Goal: Information Seeking & Learning: Understand process/instructions

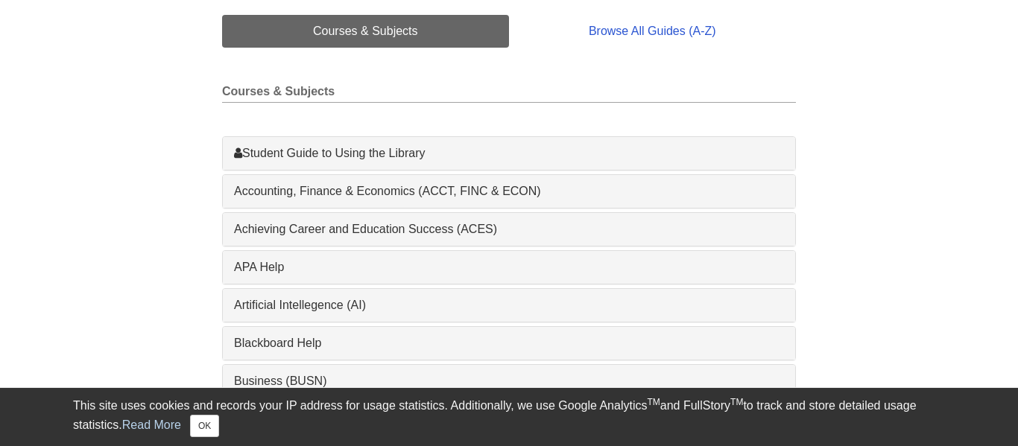
scroll to position [370, 0]
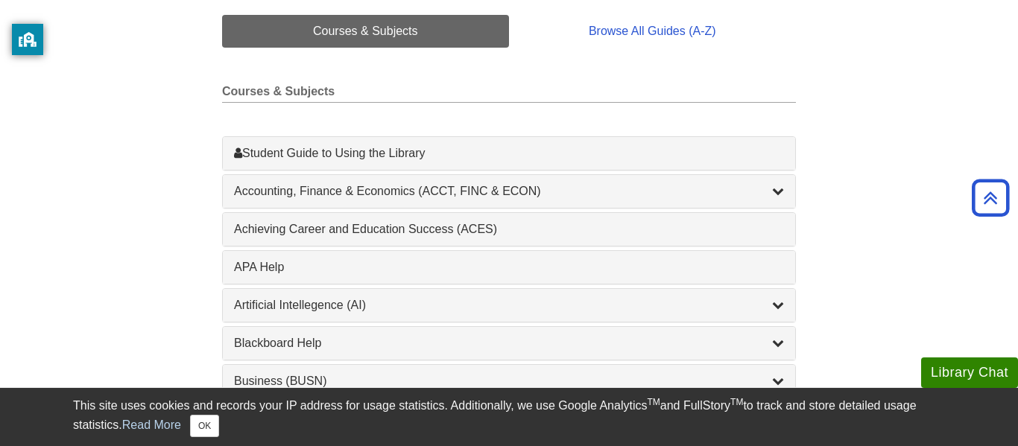
click at [328, 241] on div "1 Achieving Career and Education Success (ACES) , 1 guides" at bounding box center [509, 229] width 572 height 33
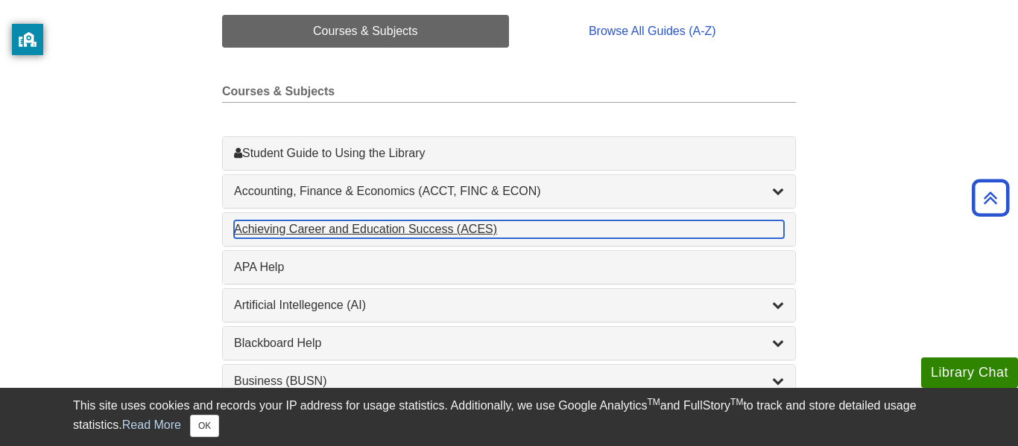
click at [326, 238] on div "Achieving Career and Education Success (ACES) , 1 guides" at bounding box center [509, 230] width 550 height 18
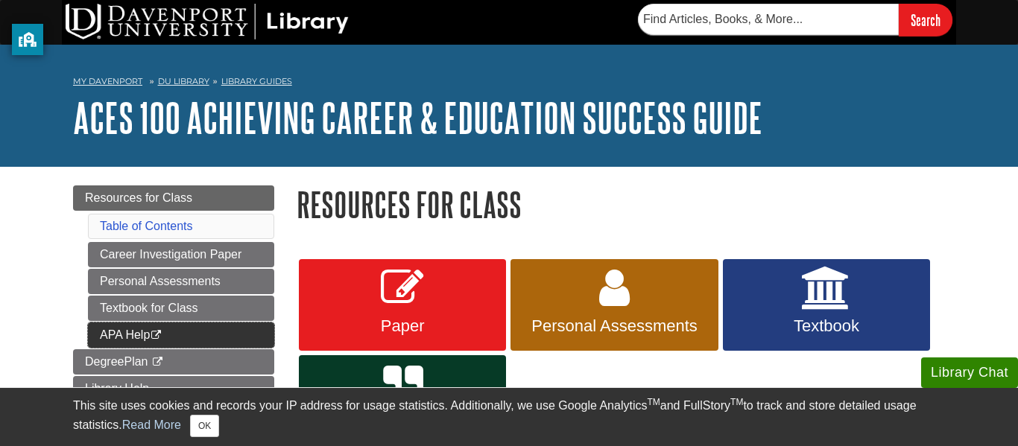
click at [174, 334] on link "APA Help This link opens in a new window" at bounding box center [181, 335] width 186 height 25
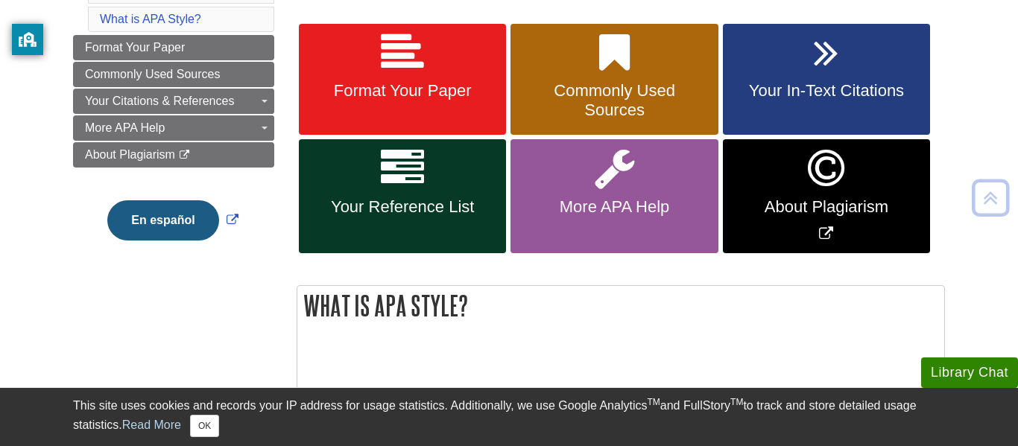
scroll to position [281, 0]
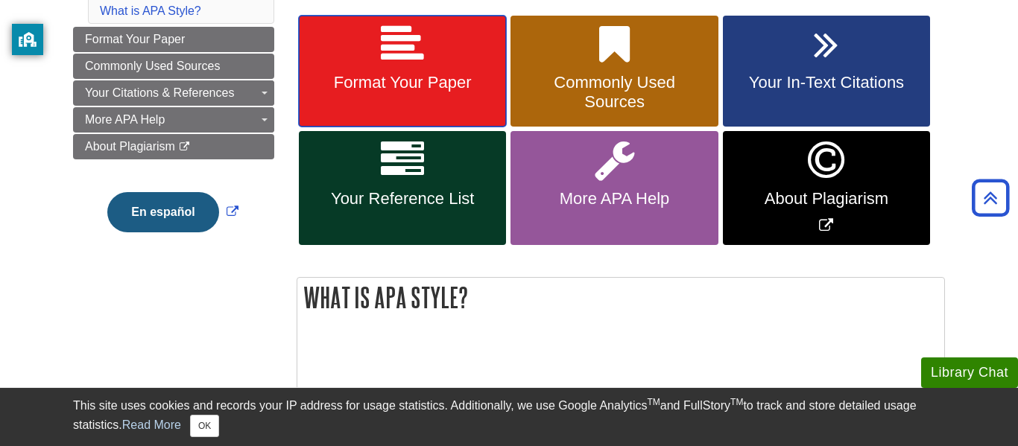
click at [412, 83] on span "Format Your Paper" at bounding box center [402, 82] width 185 height 19
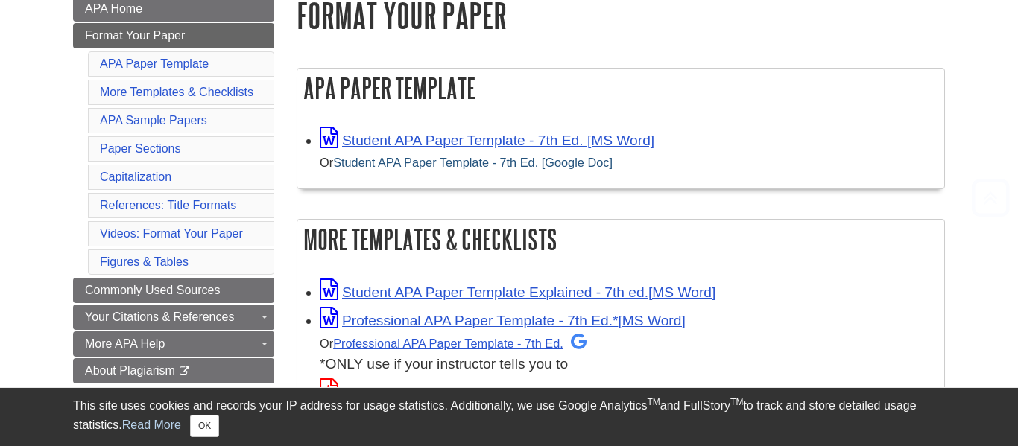
scroll to position [226, 0]
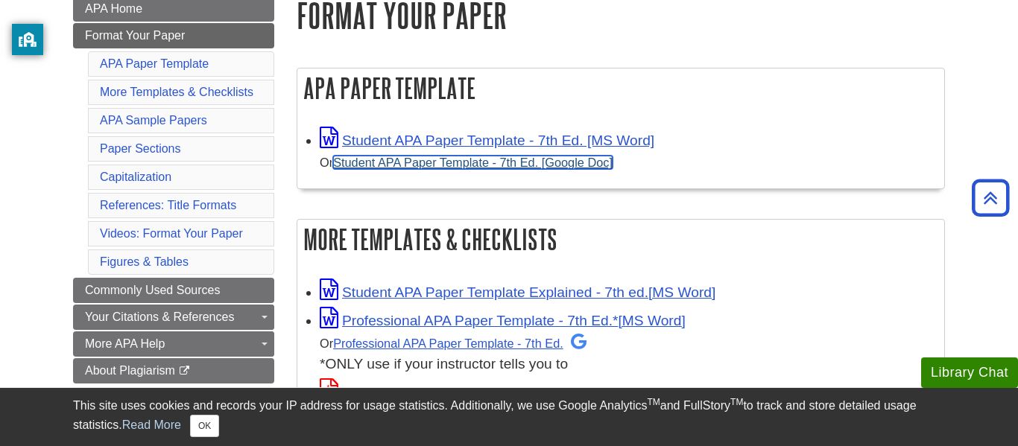
click at [395, 165] on link "Student APA Paper Template - 7th Ed. [Google Doc]" at bounding box center [472, 162] width 279 height 13
